Goal: Communication & Community: Answer question/provide support

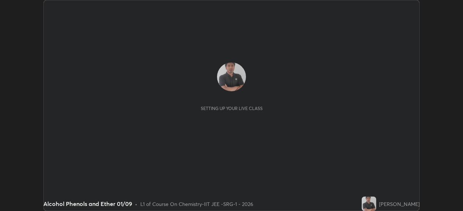
scroll to position [211, 463]
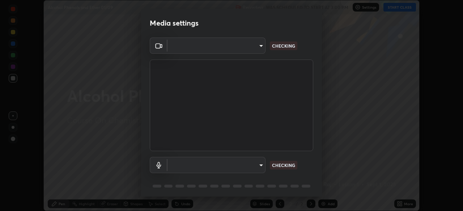
click at [245, 168] on body "Erase all Alcohol Phenols and Ether 01/09 Recording WAS SCHEDULED TO START AT 3…" at bounding box center [231, 105] width 463 height 211
type input "548a44a52523d2997e35a3c13491b16d14ec2e678e88aab68fdaa9d4bfa060c5"
type input "12ac0b8a30920bf315e1911e3582112a90870c5fd350a1d8644ddc7b3b3588c1"
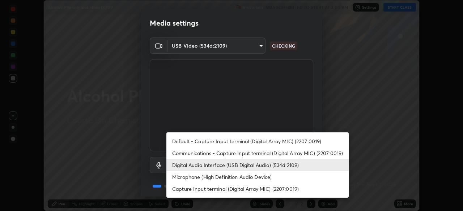
click at [251, 166] on li "Digital Audio Interface (USB Digital Audio) (534d:2109)" at bounding box center [257, 165] width 182 height 12
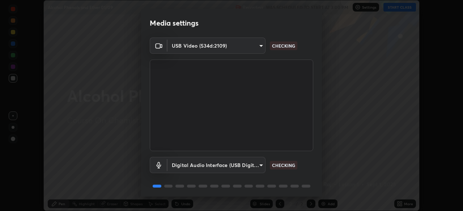
scroll to position [26, 0]
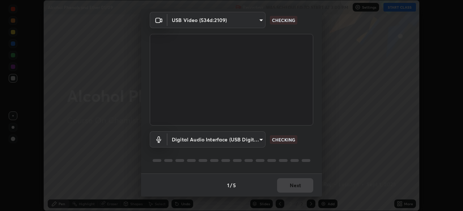
click at [296, 186] on div "1 / 5 Next" at bounding box center [231, 185] width 181 height 23
click at [297, 188] on div "1 / 5 Next" at bounding box center [231, 185] width 181 height 23
click at [299, 189] on div "1 / 5 Next" at bounding box center [231, 185] width 181 height 23
click at [300, 189] on div "1 / 5 Next" at bounding box center [231, 185] width 181 height 23
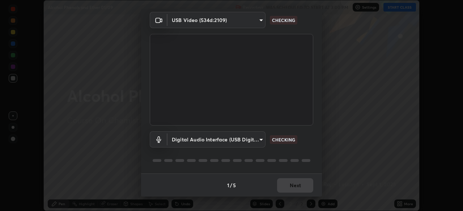
click at [301, 187] on div "1 / 5 Next" at bounding box center [231, 185] width 181 height 23
click at [300, 189] on div "1 / 5 Next" at bounding box center [231, 185] width 181 height 23
click at [300, 188] on div "1 / 5 Next" at bounding box center [231, 185] width 181 height 23
click at [298, 189] on div "1 / 5 Next" at bounding box center [231, 185] width 181 height 23
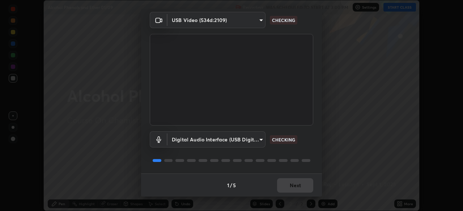
click at [300, 186] on div "1 / 5 Next" at bounding box center [231, 185] width 181 height 23
click at [300, 185] on div "1 / 5 Next" at bounding box center [231, 185] width 181 height 23
click at [298, 186] on div "1 / 5 Next" at bounding box center [231, 185] width 181 height 23
click at [298, 185] on div "1 / 5 Next" at bounding box center [231, 185] width 181 height 23
click at [297, 185] on div "1 / 5 Next" at bounding box center [231, 185] width 181 height 23
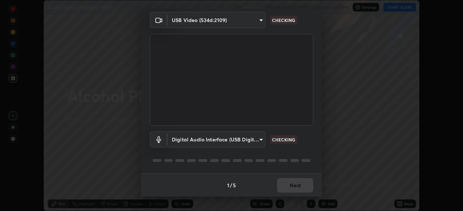
click at [297, 185] on div "1 / 5 Next" at bounding box center [231, 185] width 181 height 23
click at [299, 185] on div "1 / 5 Next" at bounding box center [231, 185] width 181 height 23
click at [300, 184] on div "1 / 5 Next" at bounding box center [231, 185] width 181 height 23
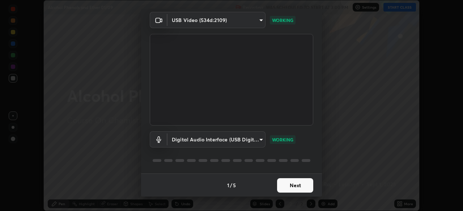
click at [300, 184] on button "Next" at bounding box center [295, 186] width 36 height 14
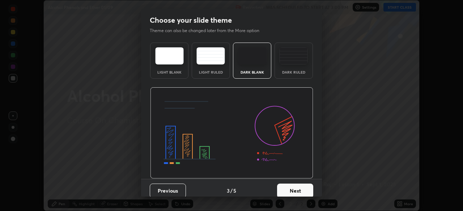
click at [302, 186] on button "Next" at bounding box center [295, 191] width 36 height 14
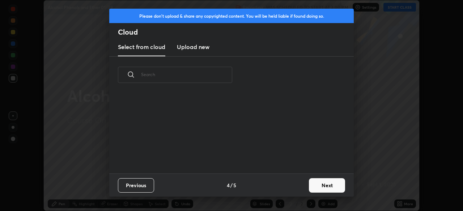
click at [305, 186] on div "Previous 4 / 5 Next" at bounding box center [231, 185] width 244 height 23
click at [309, 185] on button "Next" at bounding box center [327, 186] width 36 height 14
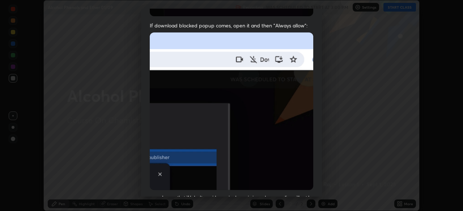
scroll to position [173, 0]
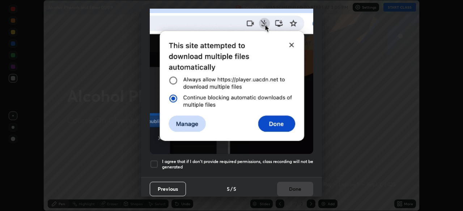
click at [154, 160] on div at bounding box center [154, 164] width 9 height 9
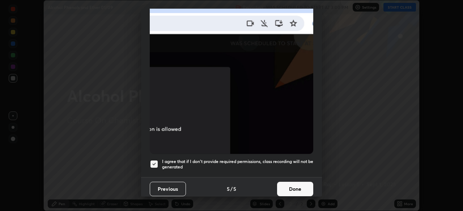
click at [292, 188] on button "Done" at bounding box center [295, 189] width 36 height 14
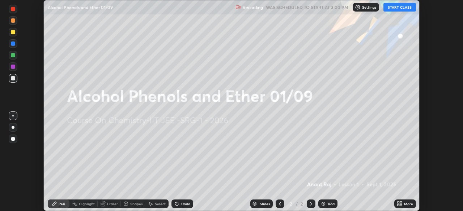
click at [399, 204] on icon at bounding box center [399, 204] width 6 height 6
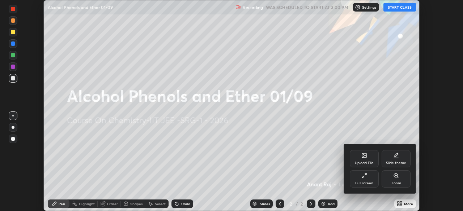
click at [362, 164] on div "Upload File" at bounding box center [364, 164] width 19 height 4
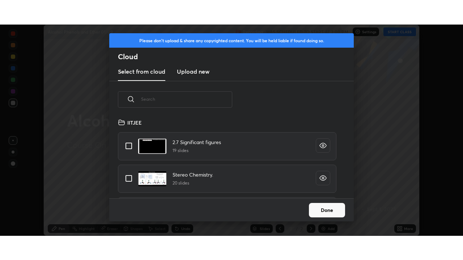
scroll to position [80, 232]
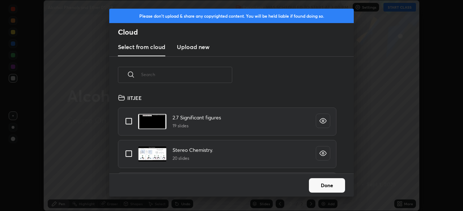
click at [200, 50] on h3 "Upload new" at bounding box center [193, 47] width 33 height 9
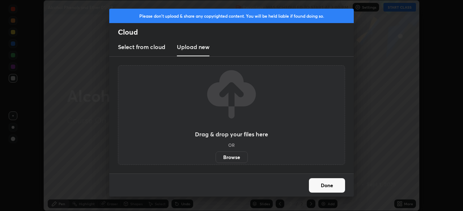
click at [232, 158] on label "Browse" at bounding box center [231, 158] width 32 height 12
click at [215, 158] on input "Browse" at bounding box center [215, 158] width 0 height 12
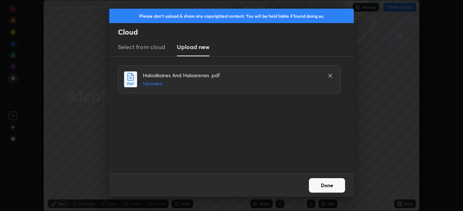
click at [326, 186] on button "Done" at bounding box center [327, 186] width 36 height 14
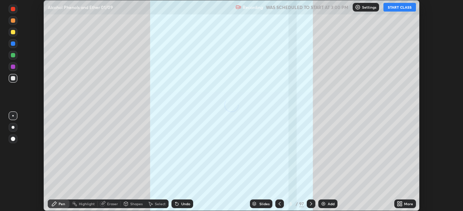
click at [398, 203] on icon at bounding box center [398, 203] width 2 height 2
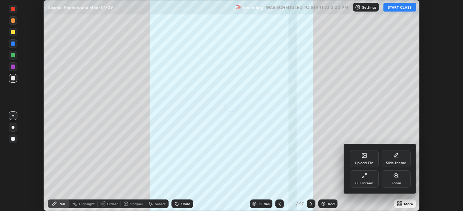
click at [370, 183] on div "Full screen" at bounding box center [364, 184] width 18 height 4
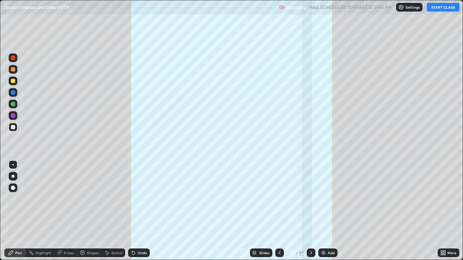
scroll to position [260, 463]
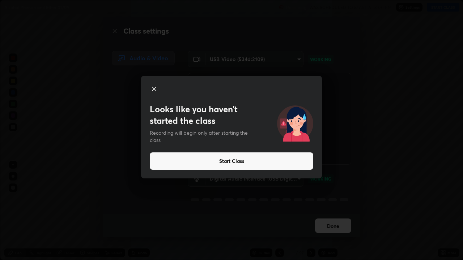
click at [229, 164] on button "Start Class" at bounding box center [231, 161] width 163 height 17
click at [233, 162] on button "Start Class" at bounding box center [231, 161] width 163 height 17
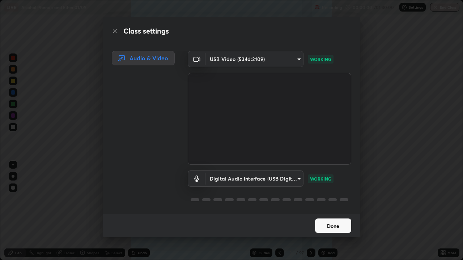
click at [333, 211] on button "Done" at bounding box center [333, 226] width 36 height 14
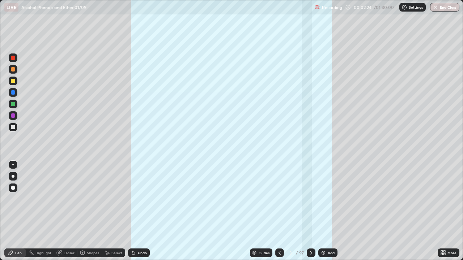
click at [301, 211] on div "97" at bounding box center [301, 253] width 5 height 7
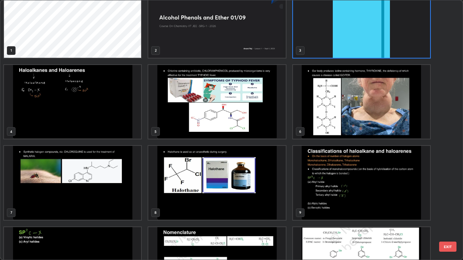
scroll to position [0, 0]
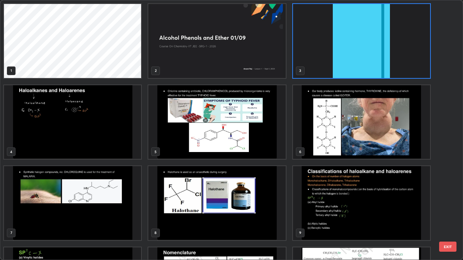
click at [451, 211] on button "EXIT" at bounding box center [447, 247] width 17 height 10
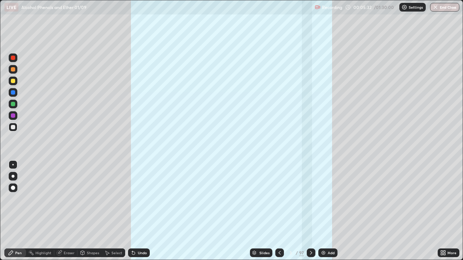
click at [445, 211] on icon at bounding box center [444, 252] width 2 height 2
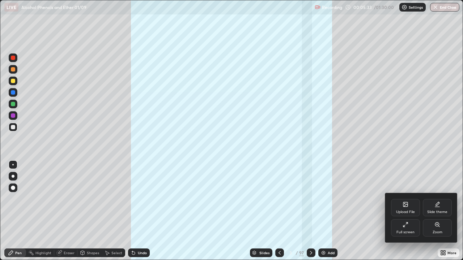
click at [407, 207] on div "Upload File" at bounding box center [405, 207] width 29 height 17
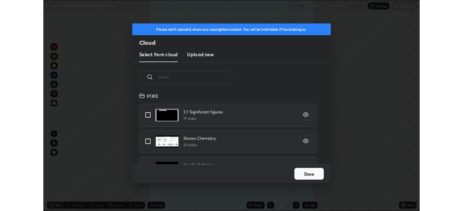
scroll to position [89, 232]
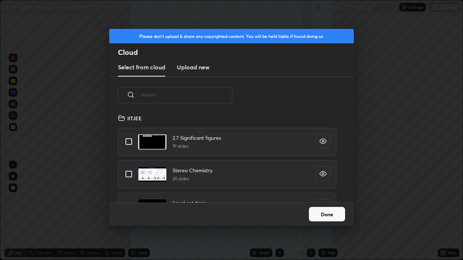
click at [200, 72] on new "Upload new" at bounding box center [193, 68] width 33 height 18
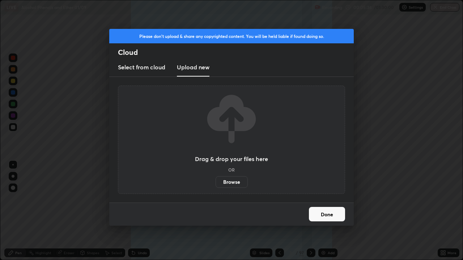
click at [233, 183] on label "Browse" at bounding box center [231, 182] width 32 height 12
click at [215, 183] on input "Browse" at bounding box center [215, 182] width 0 height 12
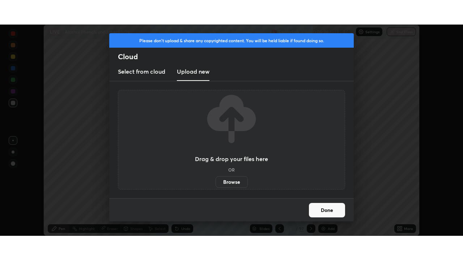
scroll to position [35931, 35680]
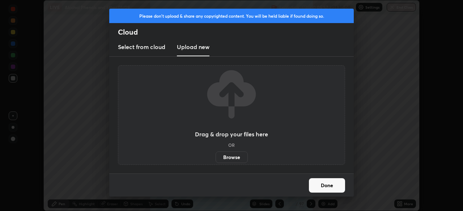
click at [325, 183] on button "Done" at bounding box center [327, 186] width 36 height 14
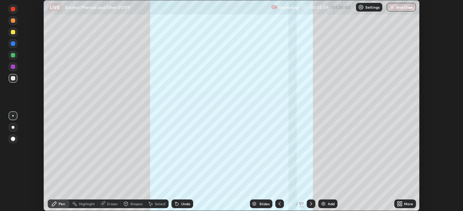
click at [400, 205] on icon at bounding box center [401, 206] width 2 height 2
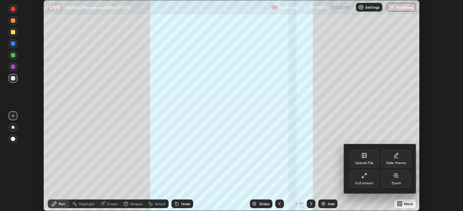
click at [371, 176] on div "Full screen" at bounding box center [363, 179] width 29 height 17
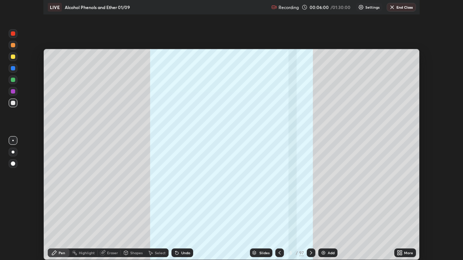
scroll to position [260, 463]
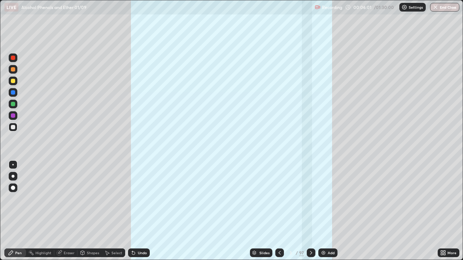
click at [296, 211] on div "/" at bounding box center [296, 253] width 2 height 4
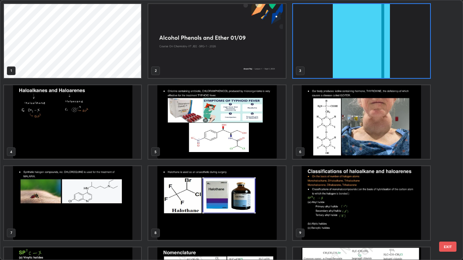
scroll to position [257, 458]
click at [451, 211] on button "EXIT" at bounding box center [447, 247] width 17 height 10
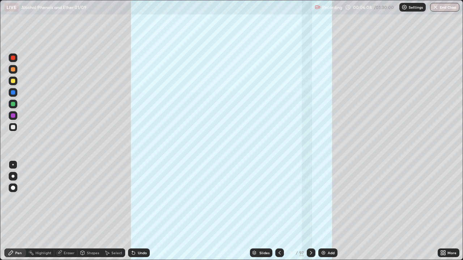
click at [323, 211] on img at bounding box center [323, 253] width 6 height 6
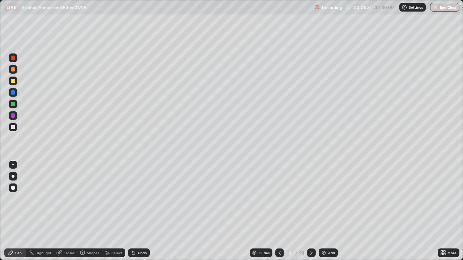
click at [14, 130] on div at bounding box center [13, 127] width 9 height 9
click at [140, 211] on div "Undo" at bounding box center [142, 253] width 9 height 4
click at [135, 211] on icon at bounding box center [133, 253] width 6 height 6
click at [136, 211] on div "Undo" at bounding box center [139, 253] width 22 height 9
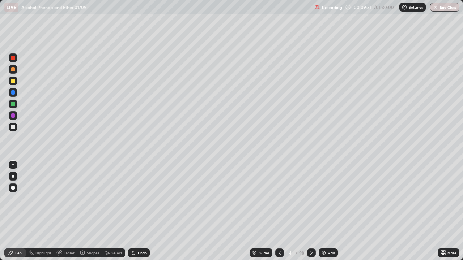
click at [136, 211] on div "Undo" at bounding box center [139, 253] width 22 height 9
click at [138, 211] on div "Undo" at bounding box center [142, 253] width 9 height 4
click at [136, 211] on div "Undo" at bounding box center [139, 253] width 22 height 9
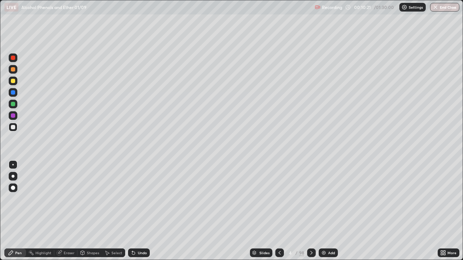
click at [138, 211] on div "Undo" at bounding box center [139, 253] width 22 height 9
click at [323, 211] on img at bounding box center [324, 253] width 6 height 6
click at [322, 211] on div "Add" at bounding box center [327, 253] width 19 height 9
click at [325, 211] on img at bounding box center [325, 253] width 6 height 6
click at [68, 211] on div "Eraser" at bounding box center [69, 253] width 11 height 4
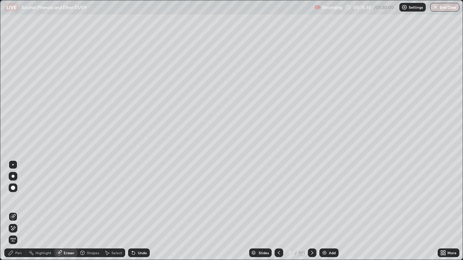
click at [21, 211] on div "Pen" at bounding box center [18, 253] width 7 height 4
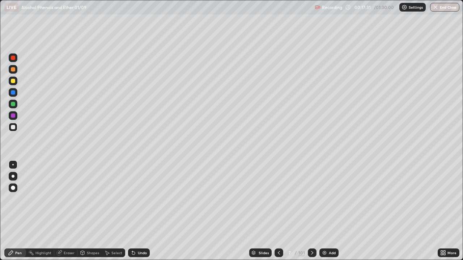
click at [133, 211] on icon at bounding box center [133, 253] width 3 height 3
click at [132, 211] on icon at bounding box center [133, 253] width 3 height 3
click at [323, 211] on img at bounding box center [324, 253] width 6 height 6
click at [13, 165] on div at bounding box center [12, 164] width 1 height 1
click at [17, 164] on div at bounding box center [13, 164] width 9 height 9
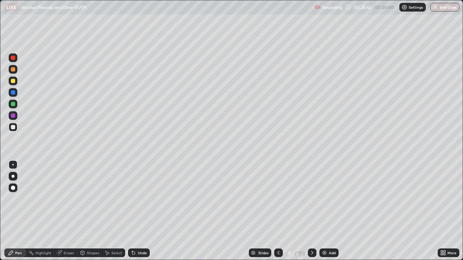
click at [23, 211] on div "Pen" at bounding box center [15, 253] width 22 height 9
click at [16, 166] on div at bounding box center [13, 164] width 9 height 9
click at [308, 211] on div at bounding box center [312, 253] width 9 height 9
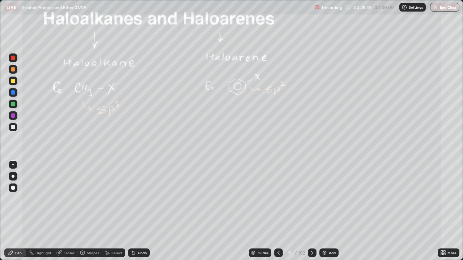
click at [278, 211] on icon at bounding box center [278, 253] width 6 height 6
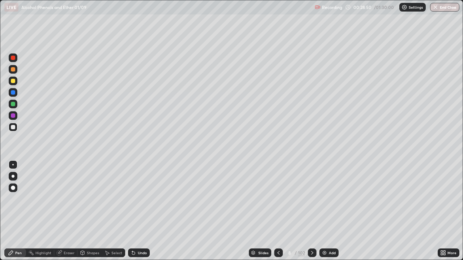
click at [278, 211] on icon at bounding box center [278, 253] width 6 height 6
click at [275, 211] on icon at bounding box center [278, 253] width 6 height 6
click at [275, 211] on div at bounding box center [278, 253] width 9 height 9
click at [311, 211] on icon at bounding box center [312, 253] width 6 height 6
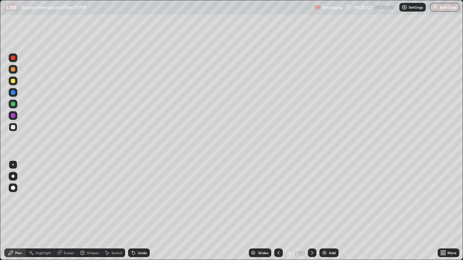
click at [309, 211] on icon at bounding box center [312, 253] width 6 height 6
click at [310, 211] on icon at bounding box center [312, 253] width 6 height 6
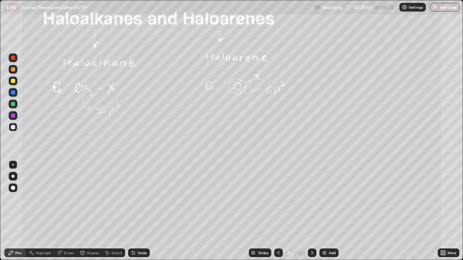
click at [311, 211] on icon at bounding box center [312, 253] width 6 height 6
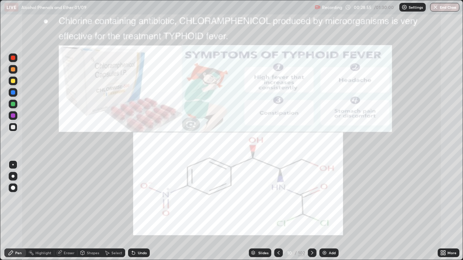
click at [278, 211] on icon at bounding box center [278, 253] width 6 height 6
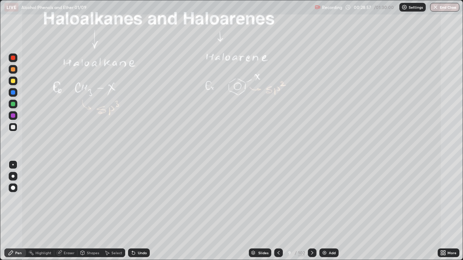
click at [274, 211] on div at bounding box center [278, 253] width 9 height 9
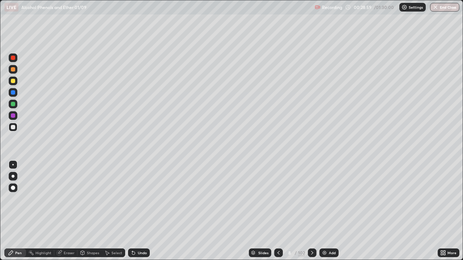
click at [324, 211] on img at bounding box center [324, 253] width 6 height 6
click at [13, 128] on div at bounding box center [13, 127] width 4 height 4
click at [15, 128] on div at bounding box center [13, 127] width 4 height 4
click at [322, 211] on img at bounding box center [325, 253] width 6 height 6
click at [17, 56] on div at bounding box center [13, 57] width 9 height 9
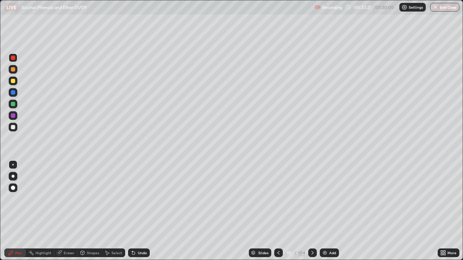
click at [117, 14] on div "LIVE Alcohol Phenols and Ether 01/09" at bounding box center [157, 7] width 307 height 14
click at [14, 129] on div at bounding box center [13, 127] width 4 height 4
click at [42, 211] on div "Highlight" at bounding box center [43, 253] width 16 height 4
click at [22, 211] on div "Pen" at bounding box center [15, 253] width 22 height 9
click at [14, 103] on div at bounding box center [13, 104] width 4 height 4
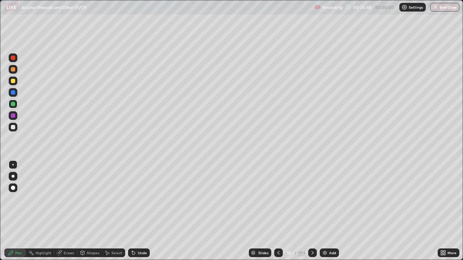
click at [14, 127] on div at bounding box center [13, 127] width 4 height 4
click at [14, 80] on div at bounding box center [13, 81] width 4 height 4
click at [325, 211] on img at bounding box center [325, 253] width 6 height 6
click at [13, 128] on div at bounding box center [13, 127] width 4 height 4
click at [142, 211] on div "Undo" at bounding box center [142, 253] width 9 height 4
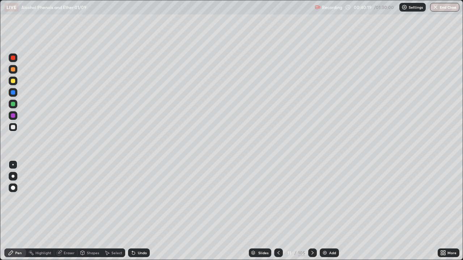
click at [16, 104] on div at bounding box center [13, 104] width 9 height 9
click at [14, 128] on div at bounding box center [13, 127] width 4 height 4
click at [138, 211] on div "Undo" at bounding box center [139, 253] width 22 height 9
click at [132, 211] on icon at bounding box center [133, 253] width 3 height 3
click at [128, 211] on div "Undo" at bounding box center [139, 253] width 22 height 9
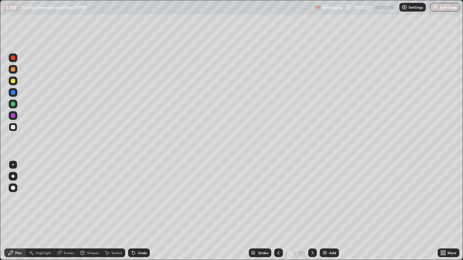
click at [129, 211] on div "Undo" at bounding box center [139, 253] width 22 height 9
click at [130, 211] on div "Undo" at bounding box center [139, 253] width 22 height 9
click at [21, 211] on div "Pen" at bounding box center [15, 253] width 22 height 9
click at [12, 129] on div at bounding box center [13, 127] width 4 height 4
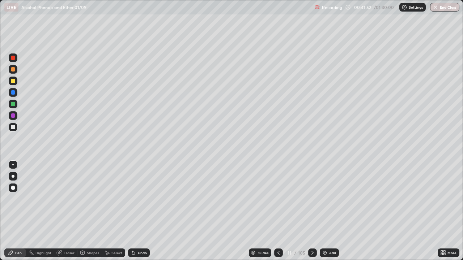
click at [325, 211] on img at bounding box center [325, 253] width 6 height 6
click at [15, 80] on div at bounding box center [13, 81] width 4 height 4
click at [14, 128] on div at bounding box center [13, 127] width 4 height 4
click at [12, 129] on div at bounding box center [13, 127] width 4 height 4
click at [324, 211] on div "Add" at bounding box center [328, 253] width 19 height 9
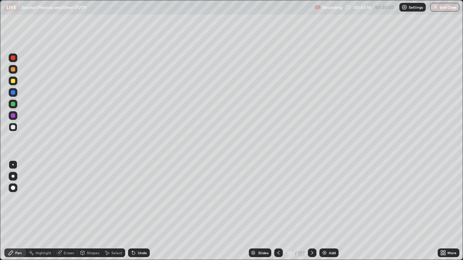
click at [14, 81] on div at bounding box center [13, 81] width 4 height 4
click at [138, 211] on div "Undo" at bounding box center [142, 253] width 9 height 4
click at [16, 128] on div at bounding box center [13, 127] width 9 height 9
click at [70, 211] on div "Eraser" at bounding box center [69, 253] width 11 height 4
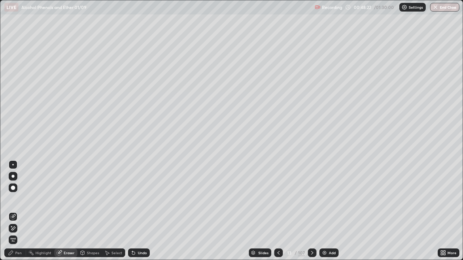
click at [20, 211] on div "Pen" at bounding box center [18, 253] width 7 height 4
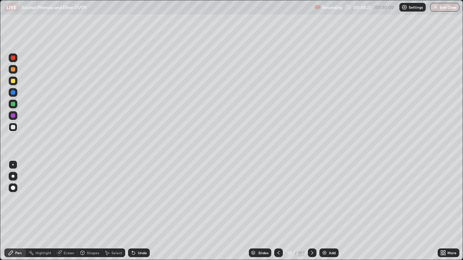
click at [14, 129] on div at bounding box center [13, 127] width 4 height 4
click at [15, 128] on div at bounding box center [13, 127] width 4 height 4
click at [323, 211] on img at bounding box center [324, 253] width 6 height 6
click at [14, 128] on div at bounding box center [13, 127] width 4 height 4
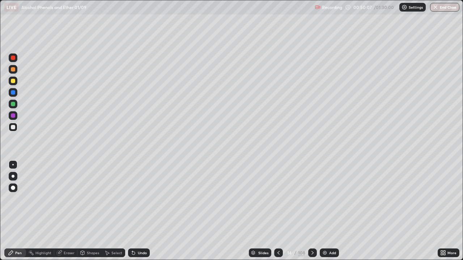
click at [139, 211] on div "Undo" at bounding box center [142, 253] width 9 height 4
click at [138, 211] on div "Undo" at bounding box center [142, 253] width 9 height 4
click at [15, 80] on div at bounding box center [13, 81] width 4 height 4
click at [13, 128] on div at bounding box center [13, 127] width 4 height 4
click at [132, 211] on icon at bounding box center [133, 253] width 3 height 3
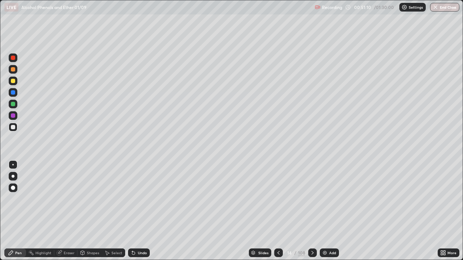
click at [134, 211] on div "Undo" at bounding box center [139, 253] width 22 height 9
click at [42, 211] on div "Highlight" at bounding box center [43, 253] width 16 height 4
click at [67, 211] on div "Eraser" at bounding box center [69, 253] width 11 height 4
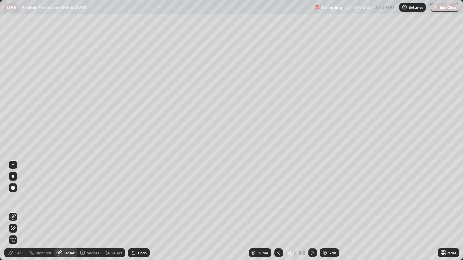
click at [21, 211] on div "Pen" at bounding box center [18, 253] width 7 height 4
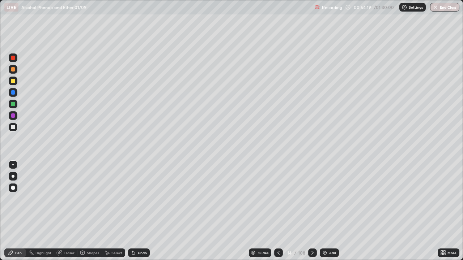
click at [325, 211] on div "Add" at bounding box center [328, 253] width 19 height 9
click at [136, 211] on div "Undo" at bounding box center [139, 253] width 22 height 9
click at [135, 211] on div "Undo" at bounding box center [139, 253] width 22 height 9
click at [136, 211] on div "Undo" at bounding box center [139, 253] width 22 height 9
click at [67, 211] on div "Eraser" at bounding box center [69, 253] width 11 height 4
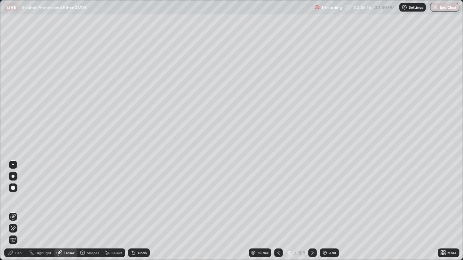
click at [21, 211] on div "Pen" at bounding box center [18, 253] width 7 height 4
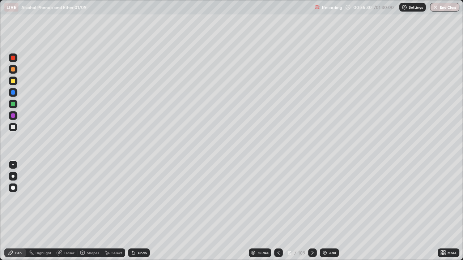
click at [13, 104] on div at bounding box center [13, 104] width 4 height 4
click at [138, 211] on div "Undo" at bounding box center [142, 253] width 9 height 4
click at [13, 126] on div at bounding box center [13, 127] width 4 height 4
click at [132, 211] on icon at bounding box center [133, 253] width 3 height 3
click at [22, 211] on div "Pen" at bounding box center [15, 253] width 22 height 9
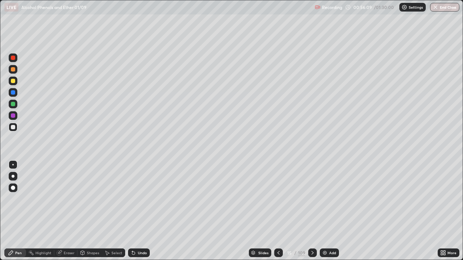
click at [14, 81] on div at bounding box center [13, 81] width 4 height 4
click at [14, 80] on div at bounding box center [13, 81] width 4 height 4
click at [136, 211] on div "Undo" at bounding box center [139, 253] width 22 height 9
click at [138, 211] on div "Undo" at bounding box center [142, 253] width 9 height 4
click at [278, 211] on icon at bounding box center [278, 253] width 6 height 6
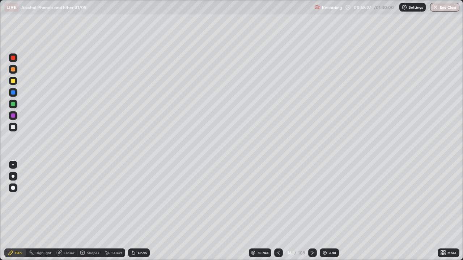
click at [311, 211] on icon at bounding box center [312, 253] width 6 height 6
click at [67, 211] on div "Eraser" at bounding box center [69, 253] width 11 height 4
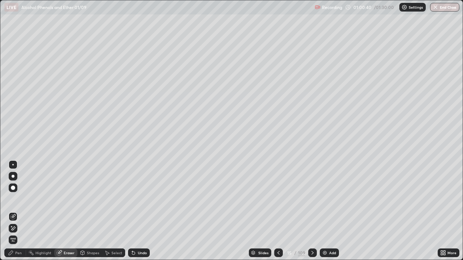
click at [68, 211] on div "Eraser" at bounding box center [69, 253] width 11 height 4
click at [14, 211] on icon at bounding box center [13, 229] width 6 height 6
click at [20, 211] on div "Pen" at bounding box center [18, 253] width 7 height 4
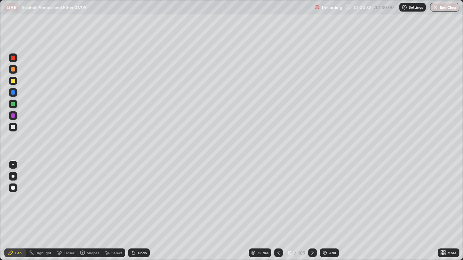
click at [310, 211] on icon at bounding box center [312, 253] width 6 height 6
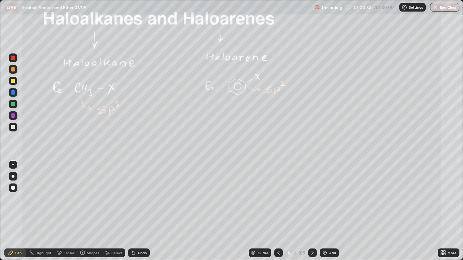
click at [278, 211] on icon at bounding box center [278, 253] width 6 height 6
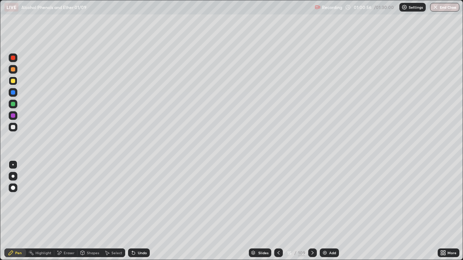
click at [325, 211] on img at bounding box center [325, 253] width 6 height 6
click at [21, 211] on div "Pen" at bounding box center [18, 253] width 7 height 4
click at [13, 164] on div at bounding box center [12, 164] width 1 height 1
click at [13, 128] on div at bounding box center [13, 127] width 4 height 4
click at [13, 127] on div at bounding box center [13, 127] width 4 height 4
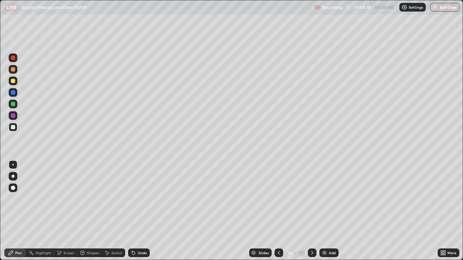
click at [12, 129] on div at bounding box center [13, 127] width 4 height 4
click at [140, 211] on div "Undo" at bounding box center [142, 253] width 9 height 4
click at [141, 211] on div "Undo" at bounding box center [142, 253] width 9 height 4
click at [323, 211] on img at bounding box center [324, 253] width 6 height 6
click at [67, 211] on div "Eraser" at bounding box center [69, 253] width 11 height 4
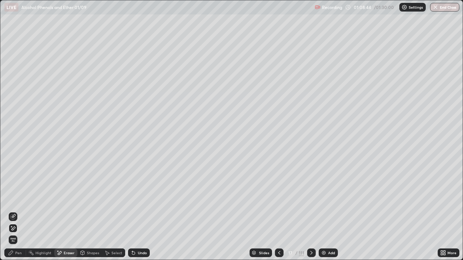
click at [21, 211] on div "Pen" at bounding box center [18, 253] width 7 height 4
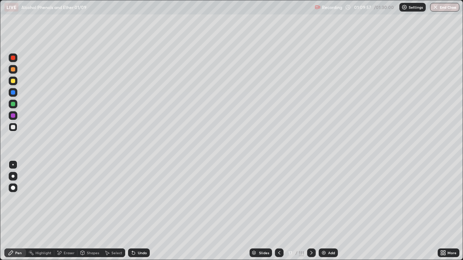
click at [138, 211] on div "Undo" at bounding box center [142, 253] width 9 height 4
click at [14, 81] on div at bounding box center [13, 81] width 4 height 4
click at [138, 211] on div "Undo" at bounding box center [142, 253] width 9 height 4
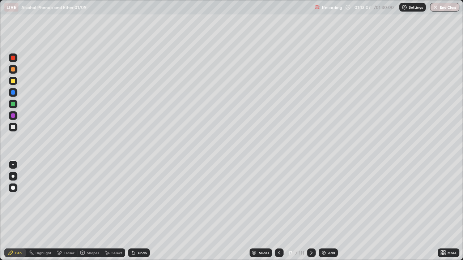
click at [326, 211] on div "Add" at bounding box center [327, 253] width 19 height 9
click at [132, 211] on icon at bounding box center [133, 253] width 3 height 3
click at [138, 211] on div "Undo" at bounding box center [142, 253] width 9 height 4
click at [135, 211] on icon at bounding box center [133, 253] width 6 height 6
click at [134, 211] on icon at bounding box center [133, 253] width 6 height 6
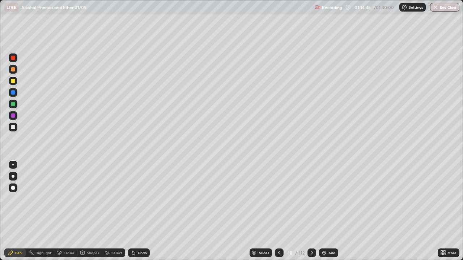
click at [11, 128] on div at bounding box center [13, 127] width 4 height 4
click at [323, 211] on img at bounding box center [324, 253] width 6 height 6
click at [13, 127] on div at bounding box center [13, 127] width 4 height 4
click at [132, 211] on icon at bounding box center [133, 253] width 6 height 6
click at [133, 211] on icon at bounding box center [133, 253] width 3 height 3
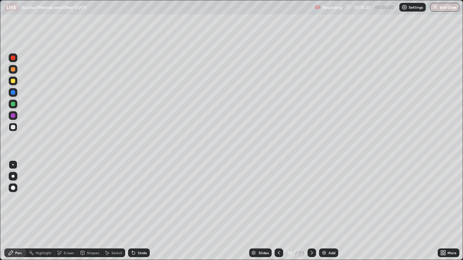
click at [133, 211] on icon at bounding box center [133, 253] width 3 height 3
click at [132, 211] on icon at bounding box center [133, 253] width 3 height 3
click at [130, 211] on icon at bounding box center [133, 253] width 6 height 6
click at [132, 211] on icon at bounding box center [133, 253] width 3 height 3
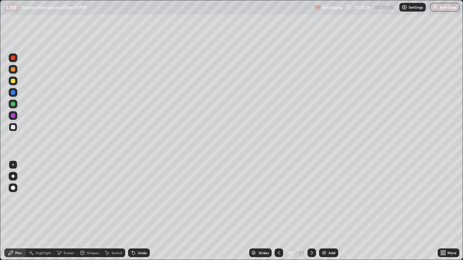
click at [132, 211] on icon at bounding box center [133, 253] width 3 height 3
click at [131, 211] on icon at bounding box center [133, 253] width 6 height 6
click at [132, 211] on icon at bounding box center [133, 253] width 3 height 3
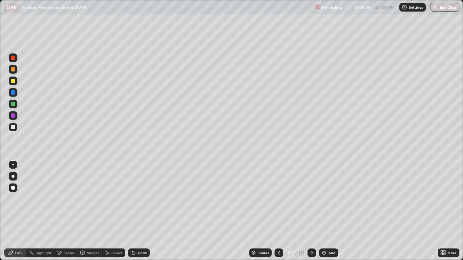
click at [132, 211] on icon at bounding box center [133, 253] width 3 height 3
click at [130, 211] on div "Undo" at bounding box center [139, 253] width 22 height 9
click at [131, 211] on div "Undo" at bounding box center [139, 253] width 22 height 9
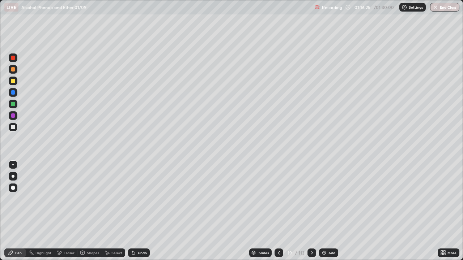
click at [132, 211] on icon at bounding box center [133, 253] width 3 height 3
click at [131, 211] on div "Undo" at bounding box center [139, 253] width 22 height 9
click at [130, 211] on icon at bounding box center [133, 253] width 6 height 6
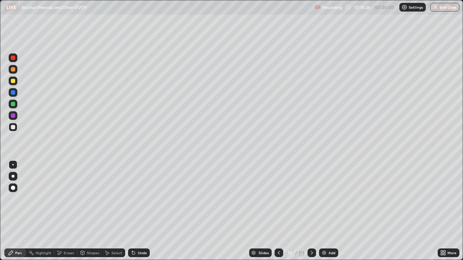
click at [130, 211] on icon at bounding box center [133, 253] width 6 height 6
click at [130, 211] on div "Undo" at bounding box center [139, 253] width 22 height 9
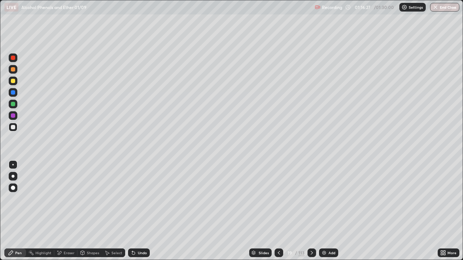
click at [130, 211] on div "Undo" at bounding box center [139, 253] width 22 height 9
click at [278, 211] on icon at bounding box center [279, 253] width 6 height 6
click at [279, 211] on icon at bounding box center [279, 253] width 6 height 6
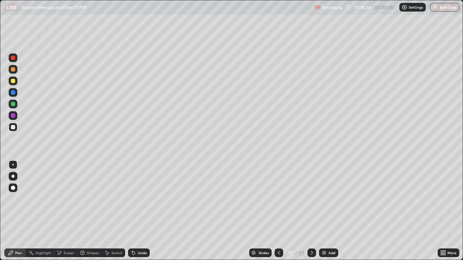
click at [278, 211] on icon at bounding box center [279, 253] width 6 height 6
click at [279, 211] on icon at bounding box center [279, 253] width 6 height 6
click at [278, 211] on div at bounding box center [278, 253] width 9 height 9
click at [277, 211] on div at bounding box center [278, 253] width 9 height 9
click at [276, 211] on div at bounding box center [278, 253] width 9 height 9
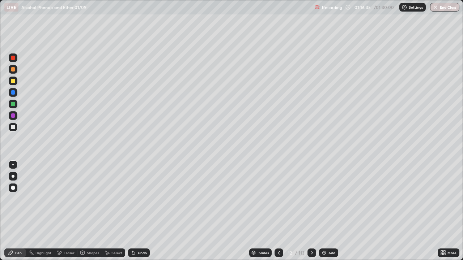
click at [275, 211] on div at bounding box center [278, 253] width 9 height 14
click at [276, 211] on div at bounding box center [278, 253] width 9 height 14
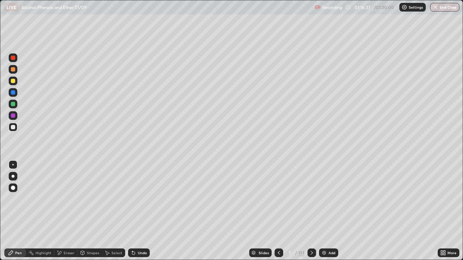
click at [276, 211] on div at bounding box center [278, 253] width 9 height 14
click at [311, 211] on icon at bounding box center [312, 253] width 6 height 6
click at [310, 211] on icon at bounding box center [312, 253] width 6 height 6
click at [312, 211] on icon at bounding box center [311, 253] width 2 height 4
click at [312, 211] on icon at bounding box center [312, 253] width 6 height 6
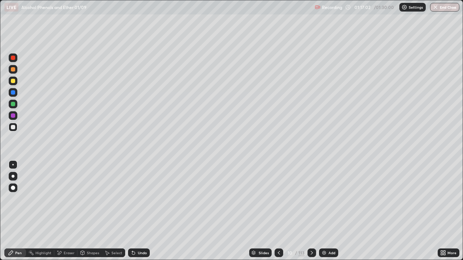
click at [310, 211] on icon at bounding box center [311, 253] width 2 height 4
click at [309, 211] on div at bounding box center [311, 253] width 9 height 9
click at [310, 211] on icon at bounding box center [311, 253] width 2 height 4
click at [311, 211] on icon at bounding box center [312, 253] width 6 height 6
click at [310, 211] on div at bounding box center [311, 253] width 9 height 9
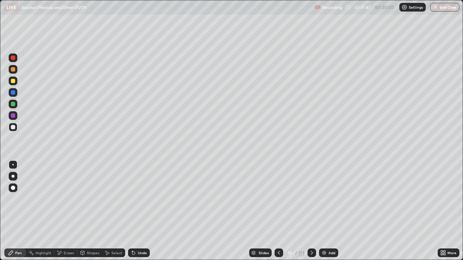
click at [310, 211] on icon at bounding box center [312, 253] width 6 height 6
click at [311, 211] on icon at bounding box center [312, 253] width 6 height 6
click at [278, 211] on icon at bounding box center [279, 253] width 6 height 6
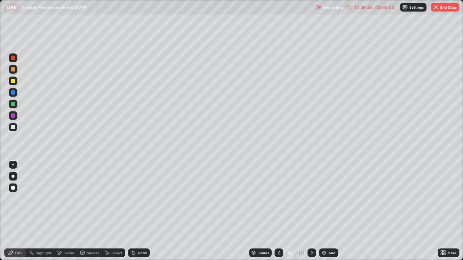
click at [278, 211] on icon at bounding box center [279, 253] width 6 height 6
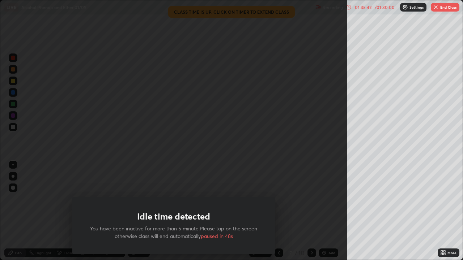
click at [438, 9] on button "End Class" at bounding box center [444, 7] width 29 height 9
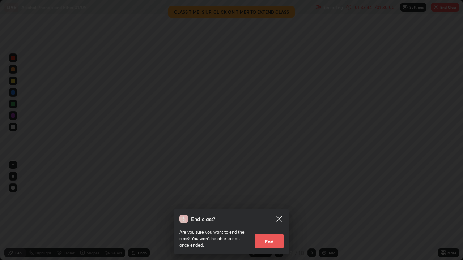
click at [275, 211] on button "End" at bounding box center [268, 241] width 29 height 14
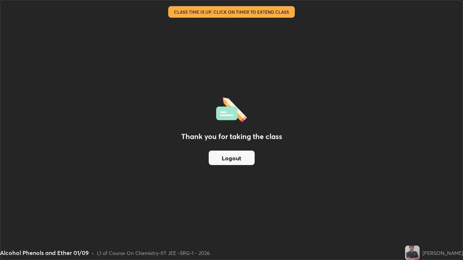
click at [237, 162] on button "Logout" at bounding box center [232, 158] width 46 height 14
